Goal: Use online tool/utility: Utilize a website feature to perform a specific function

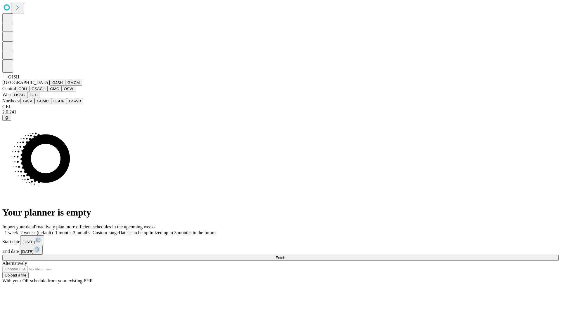
click at [50, 86] on button "GJSH" at bounding box center [57, 83] width 15 height 6
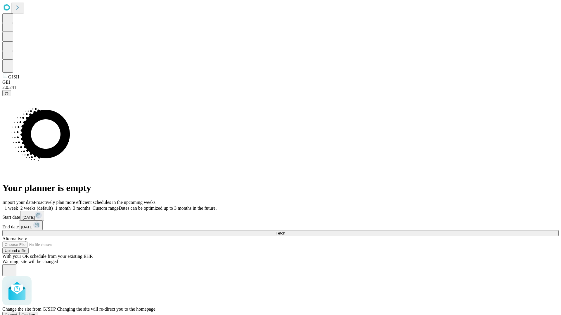
click at [35, 313] on span "Confirm" at bounding box center [29, 315] width 14 height 4
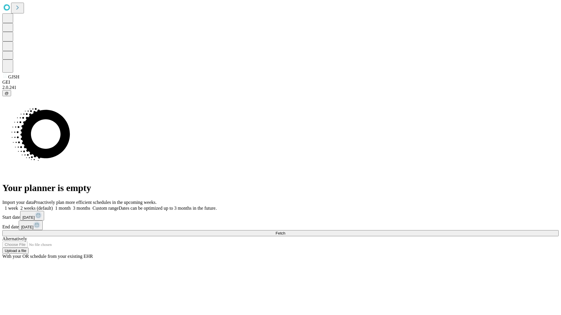
click at [53, 206] on label "2 weeks (default)" at bounding box center [35, 208] width 35 height 5
click at [285, 231] on span "Fetch" at bounding box center [280, 233] width 10 height 4
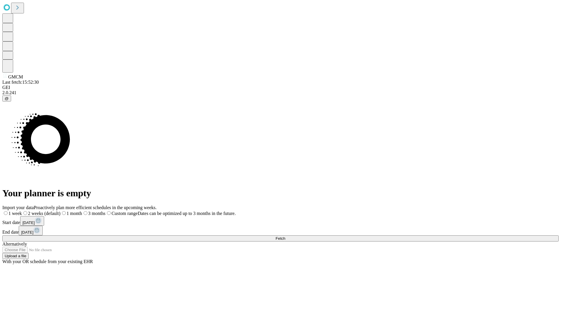
click at [60, 211] on label "2 weeks (default)" at bounding box center [41, 213] width 39 height 5
click at [285, 237] on span "Fetch" at bounding box center [280, 239] width 10 height 4
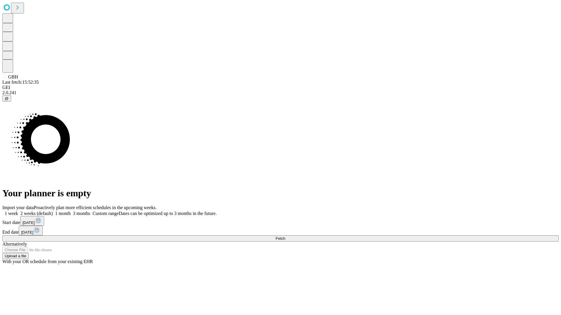
click at [53, 211] on label "2 weeks (default)" at bounding box center [35, 213] width 35 height 5
click at [285, 237] on span "Fetch" at bounding box center [280, 239] width 10 height 4
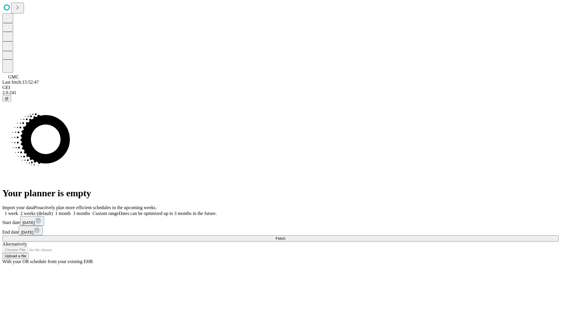
click at [53, 211] on label "2 weeks (default)" at bounding box center [35, 213] width 35 height 5
click at [285, 237] on span "Fetch" at bounding box center [280, 239] width 10 height 4
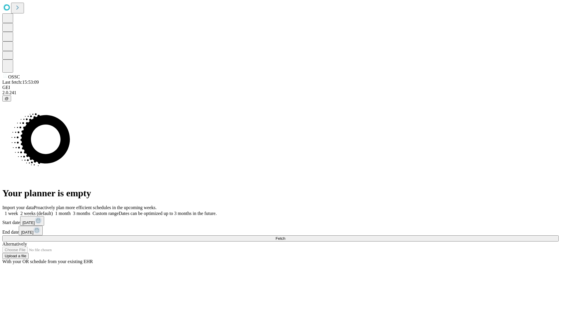
click at [53, 211] on label "2 weeks (default)" at bounding box center [35, 213] width 35 height 5
click at [285, 237] on span "Fetch" at bounding box center [280, 239] width 10 height 4
click at [53, 211] on label "2 weeks (default)" at bounding box center [35, 213] width 35 height 5
click at [285, 237] on span "Fetch" at bounding box center [280, 239] width 10 height 4
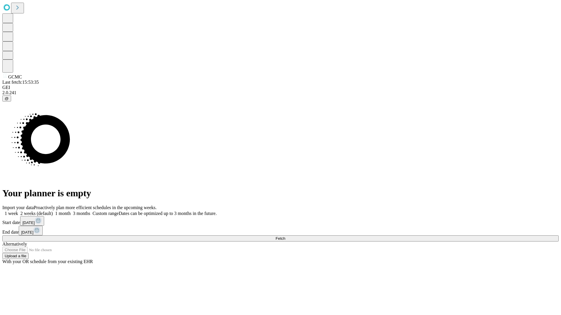
click at [53, 211] on label "2 weeks (default)" at bounding box center [35, 213] width 35 height 5
click at [285, 237] on span "Fetch" at bounding box center [280, 239] width 10 height 4
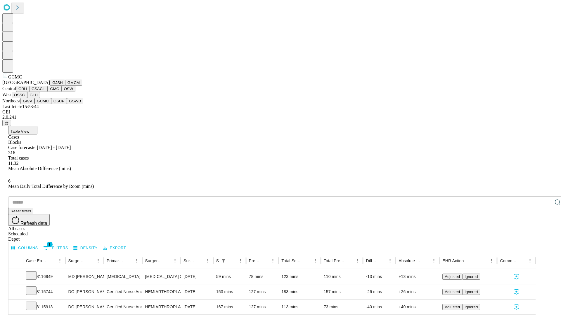
click at [51, 104] on button "OSCP" at bounding box center [59, 101] width 16 height 6
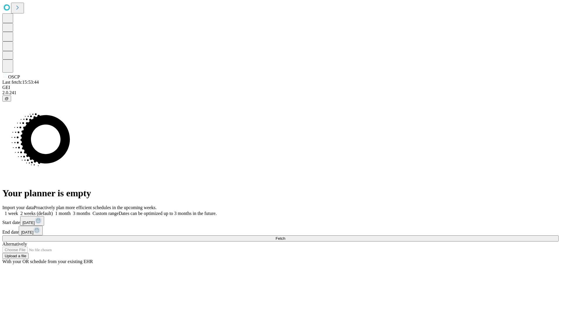
click at [53, 211] on label "2 weeks (default)" at bounding box center [35, 213] width 35 height 5
click at [285, 237] on span "Fetch" at bounding box center [280, 239] width 10 height 4
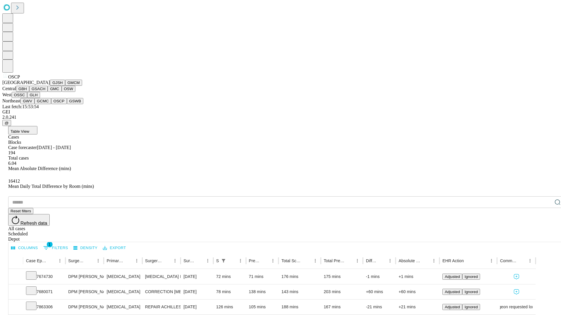
click at [67, 104] on button "GSWB" at bounding box center [75, 101] width 17 height 6
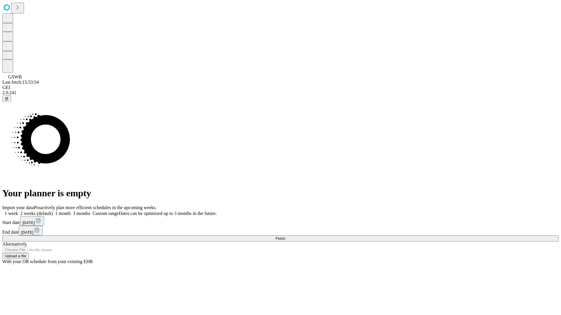
click at [285, 237] on span "Fetch" at bounding box center [280, 239] width 10 height 4
